Goal: Task Accomplishment & Management: Use online tool/utility

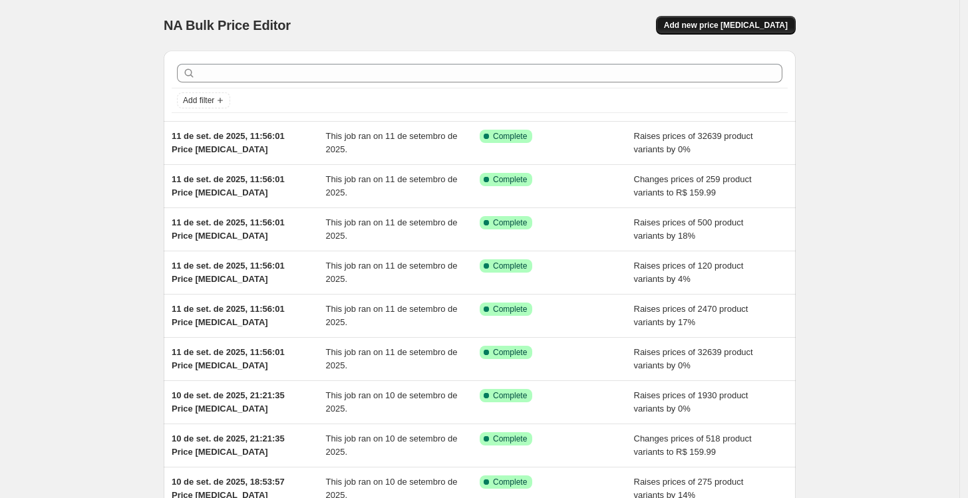
click at [737, 21] on span "Add new price [MEDICAL_DATA]" at bounding box center [726, 25] width 124 height 11
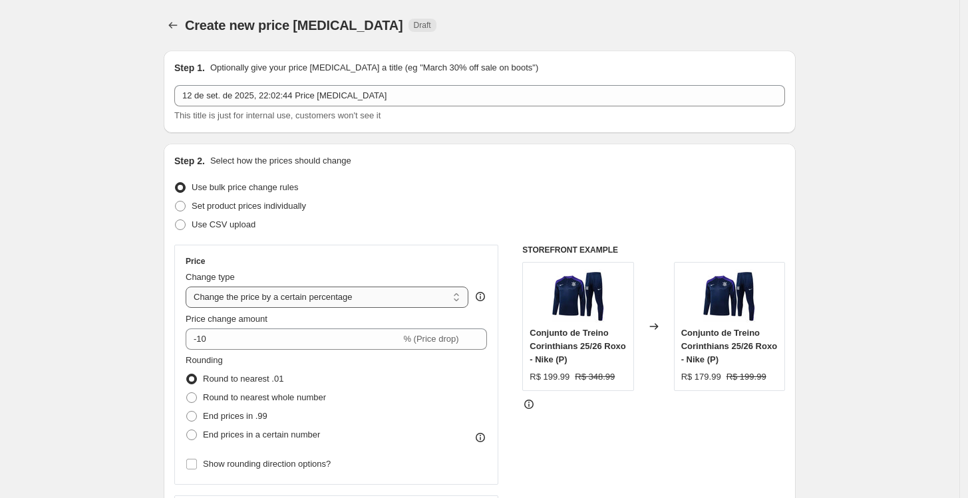
scroll to position [74, 0]
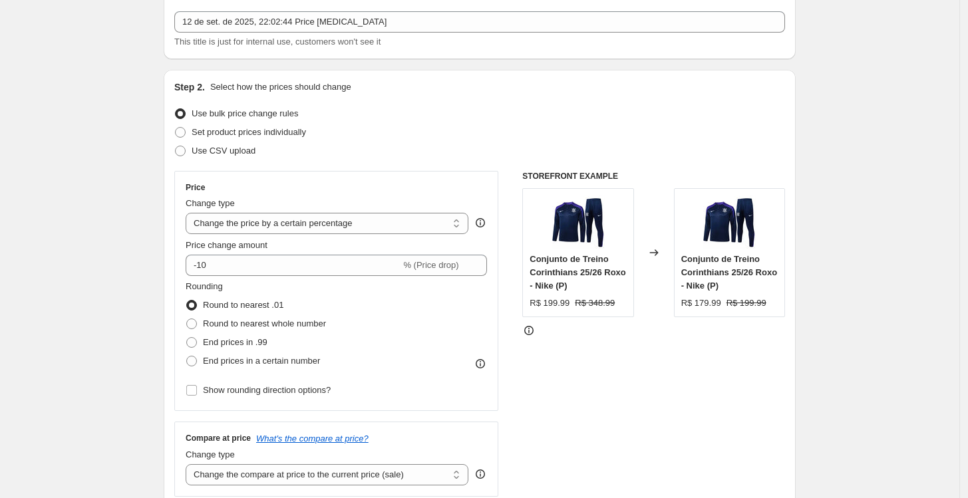
click at [311, 236] on div "Price Change type Change the price to a certain amount Change the price by a ce…" at bounding box center [336, 291] width 301 height 218
click at [310, 230] on select "Change the price to a certain amount Change the price by a certain amount Chang…" at bounding box center [327, 223] width 283 height 21
select select "by"
click at [189, 213] on select "Change the price to a certain amount Change the price by a certain amount Chang…" at bounding box center [327, 223] width 283 height 21
type input "-10.00"
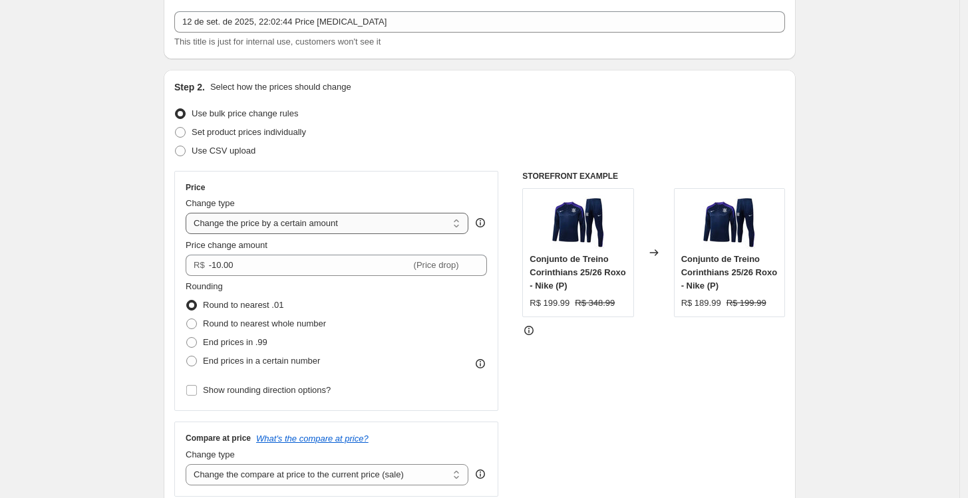
click at [307, 228] on select "Change the price to a certain amount Change the price by a certain amount Chang…" at bounding box center [327, 223] width 283 height 21
select select "to"
click at [189, 213] on select "Change the price to a certain amount Change the price by a certain amount Chang…" at bounding box center [327, 223] width 283 height 21
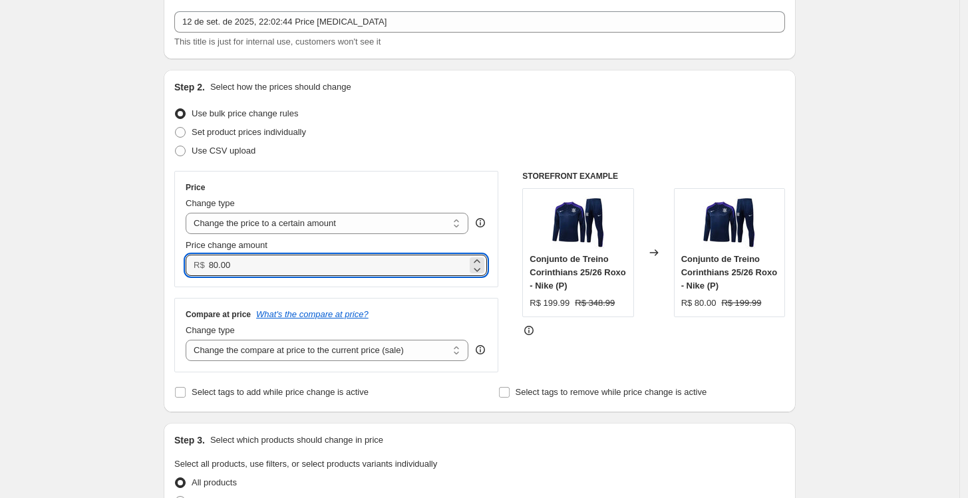
drag, startPoint x: 272, startPoint y: 262, endPoint x: 186, endPoint y: 272, distance: 85.7
click at [186, 272] on div "Price Change type Change the price to a certain amount Change the price by a ce…" at bounding box center [336, 229] width 324 height 116
type input "139.99"
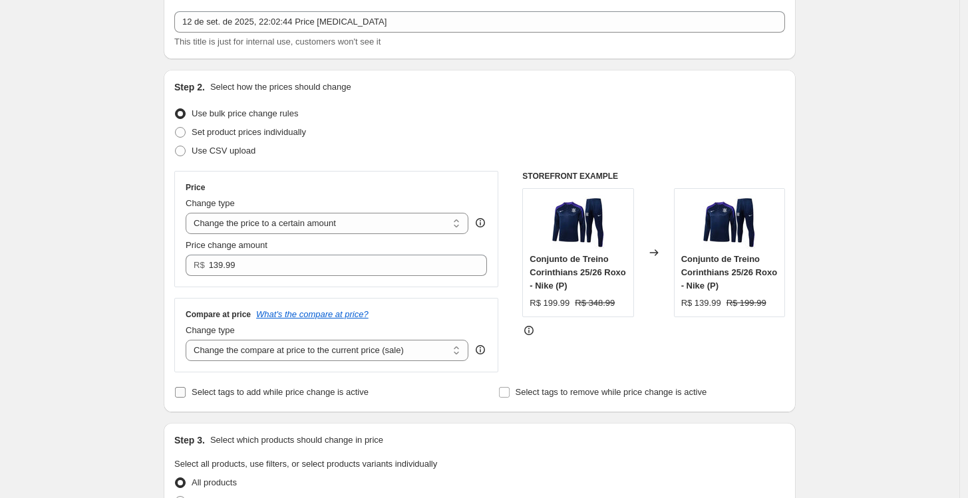
click at [243, 395] on span "Select tags to add while price change is active" at bounding box center [280, 392] width 177 height 10
click at [186, 395] on input "Select tags to add while price change is active" at bounding box center [180, 392] width 11 height 11
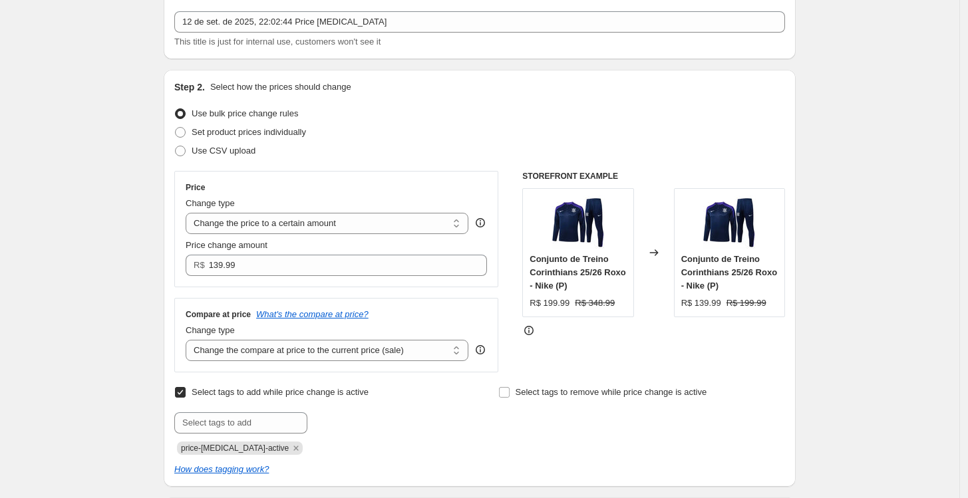
click at [233, 391] on span "Select tags to add while price change is active" at bounding box center [280, 392] width 177 height 10
click at [186, 391] on input "Select tags to add while price change is active" at bounding box center [180, 392] width 11 height 11
checkbox input "false"
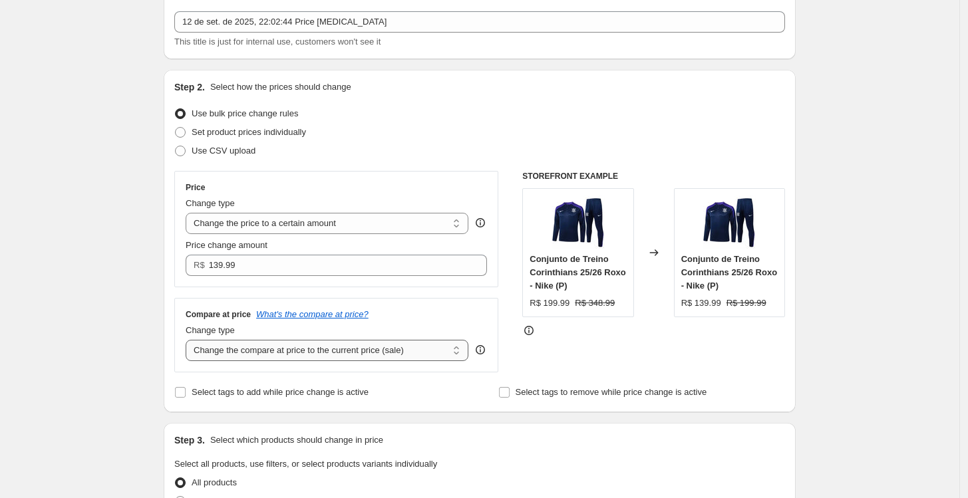
click at [236, 355] on select "Change the compare at price to the current price (sale) Change the compare at p…" at bounding box center [327, 350] width 283 height 21
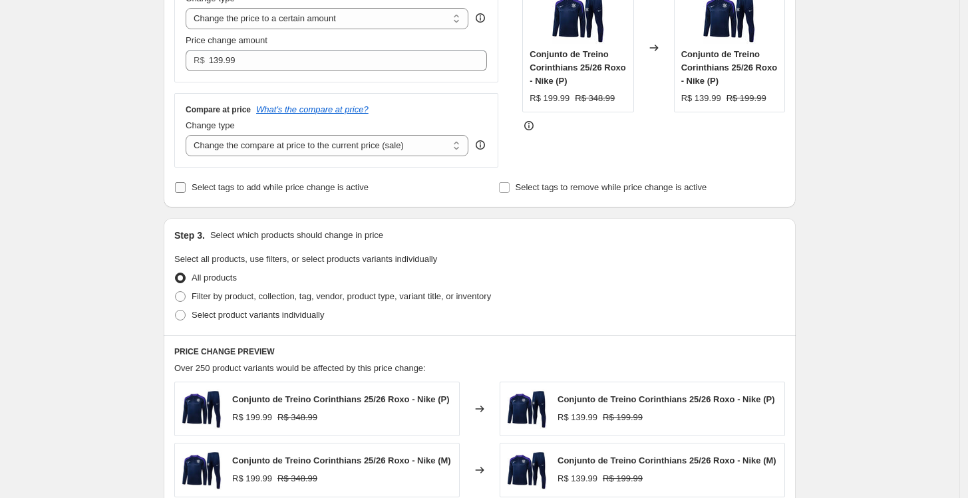
scroll to position [295, 0]
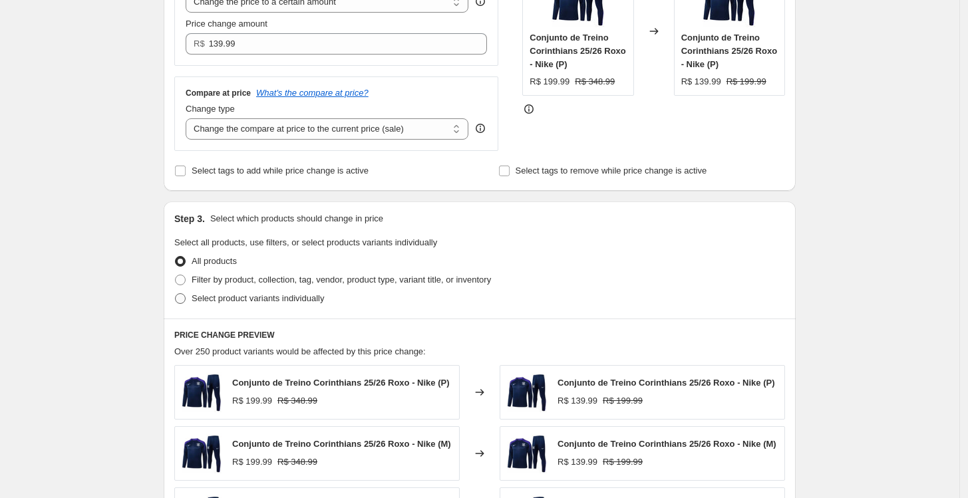
click at [212, 296] on span "Select product variants individually" at bounding box center [258, 298] width 132 height 10
click at [176, 294] on input "Select product variants individually" at bounding box center [175, 293] width 1 height 1
radio input "true"
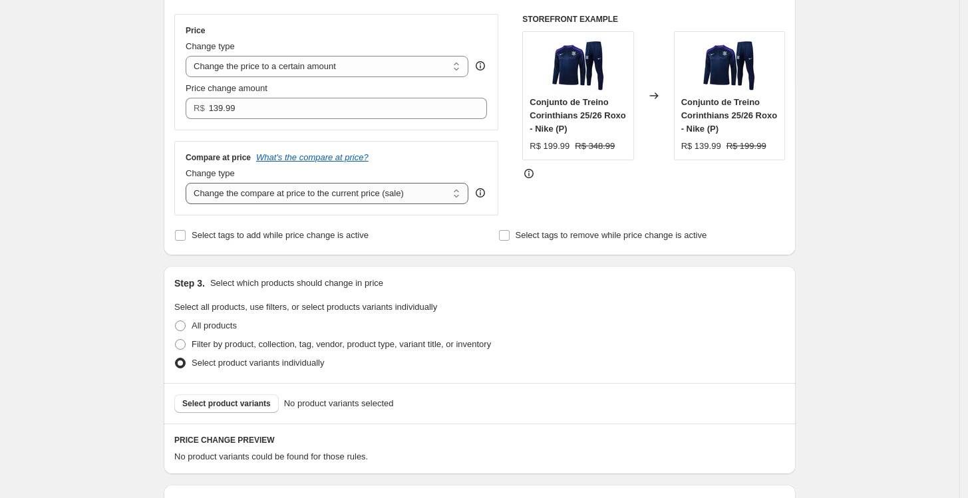
scroll to position [222, 0]
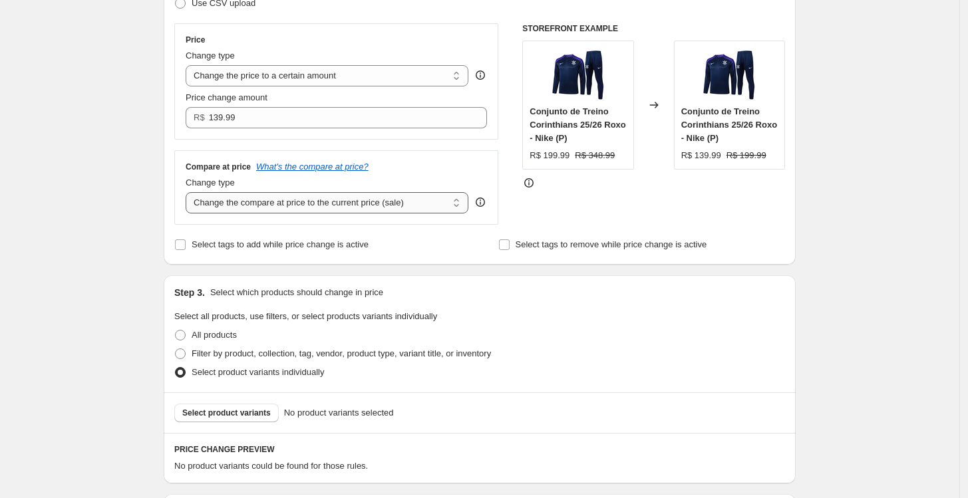
click at [297, 209] on select "Change the compare at price to the current price (sale) Change the compare at p…" at bounding box center [327, 202] width 283 height 21
select select "no_change"
click at [189, 193] on select "Change the compare at price to the current price (sale) Change the compare at p…" at bounding box center [327, 202] width 283 height 21
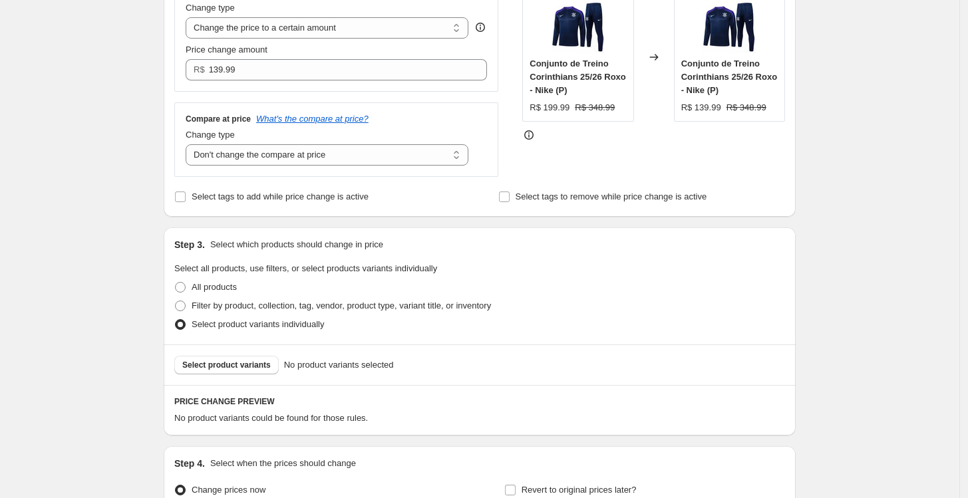
scroll to position [413, 0]
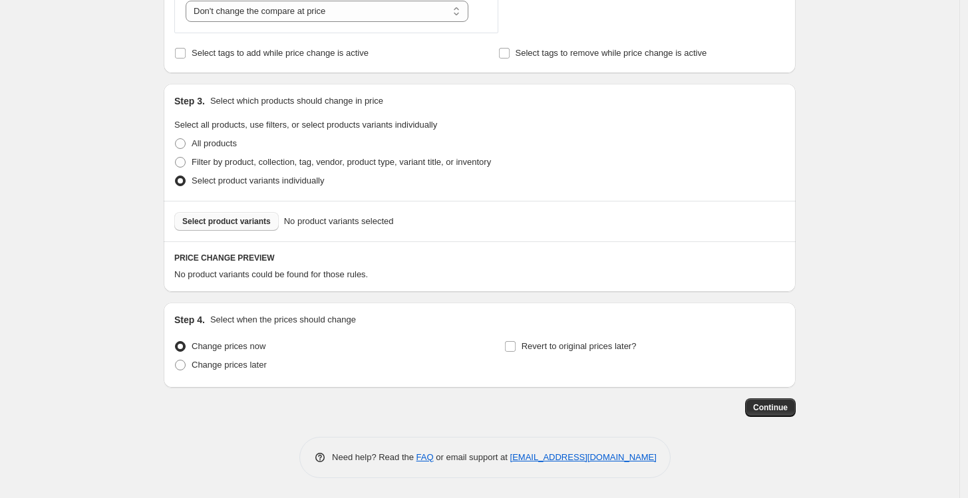
click at [228, 227] on span "Select product variants" at bounding box center [226, 221] width 89 height 11
